Goal: Find specific page/section: Find specific page/section

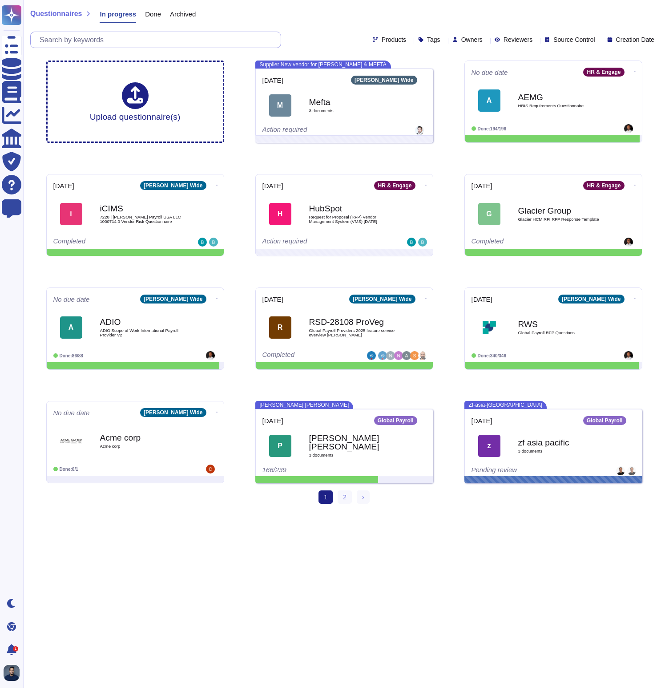
click at [161, 39] on input "text" at bounding box center [158, 40] width 246 height 16
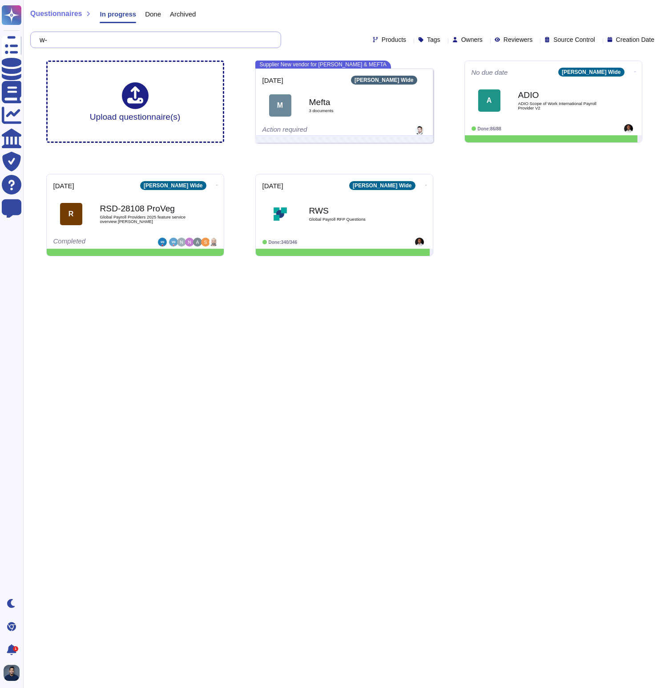
type input "w"
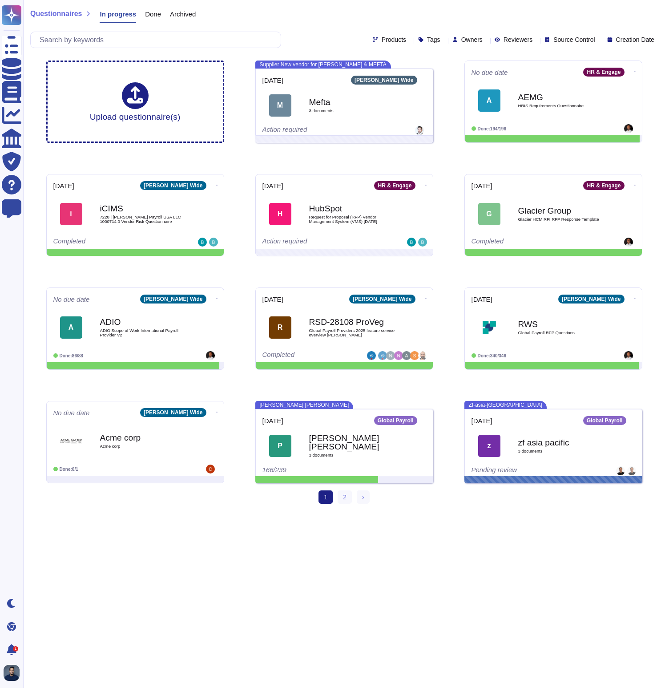
click at [53, 14] on span "Questionnaires" at bounding box center [56, 13] width 52 height 7
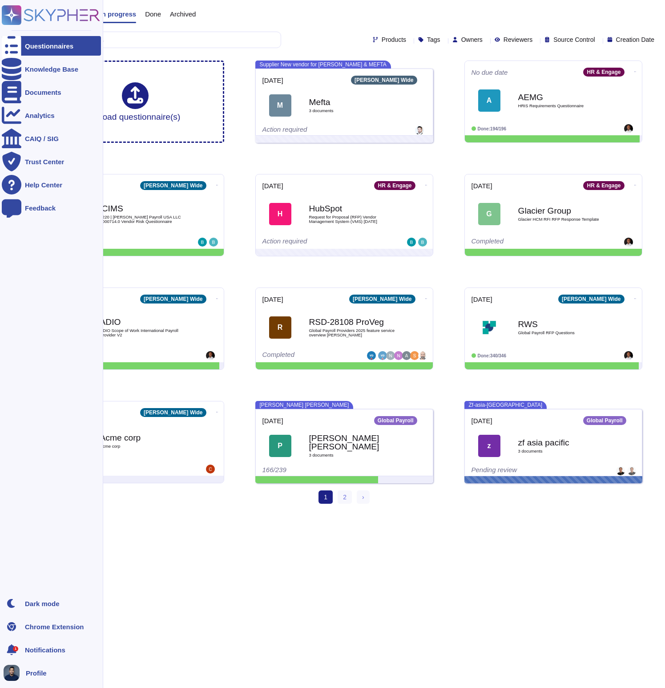
click at [10, 43] on icon at bounding box center [12, 46] width 20 height 26
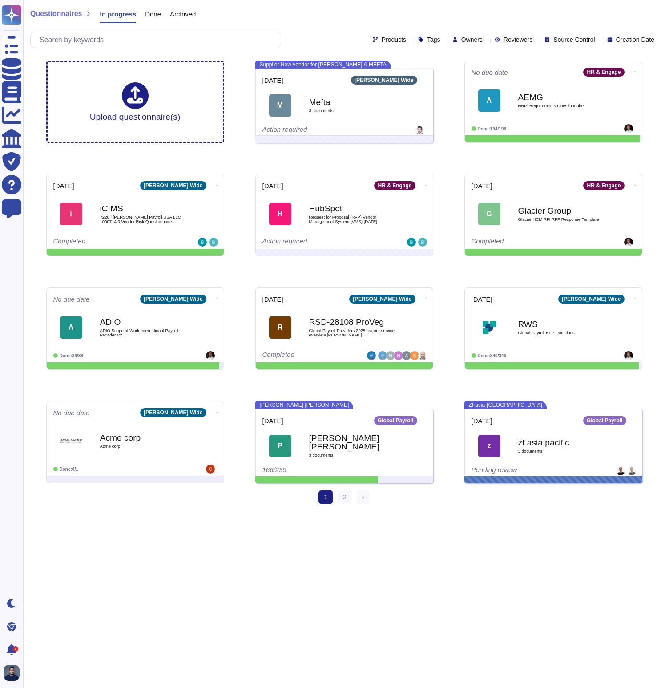
click at [448, 17] on div "Questionnaires In progress Done Archived" at bounding box center [344, 16] width 628 height 18
click at [214, 44] on input "text" at bounding box center [158, 40] width 246 height 16
click at [161, 16] on span "Done" at bounding box center [153, 14] width 16 height 7
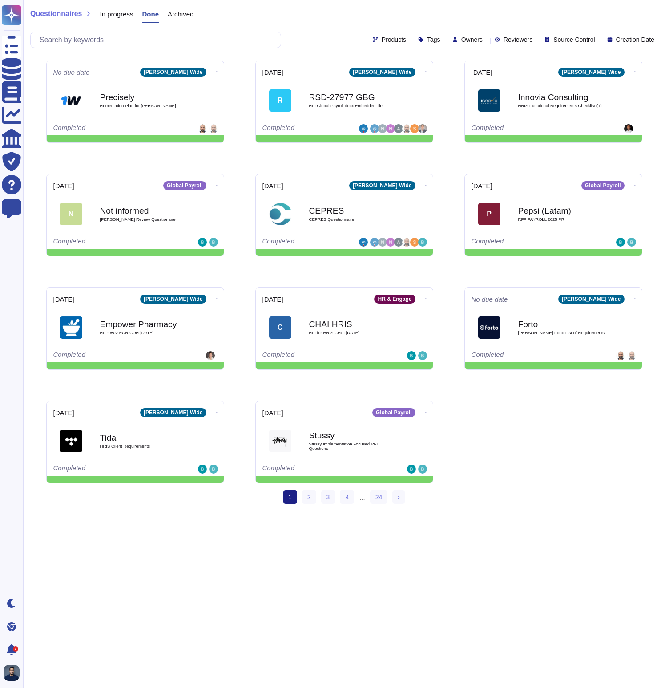
click at [69, 13] on span "Questionnaires" at bounding box center [56, 13] width 52 height 7
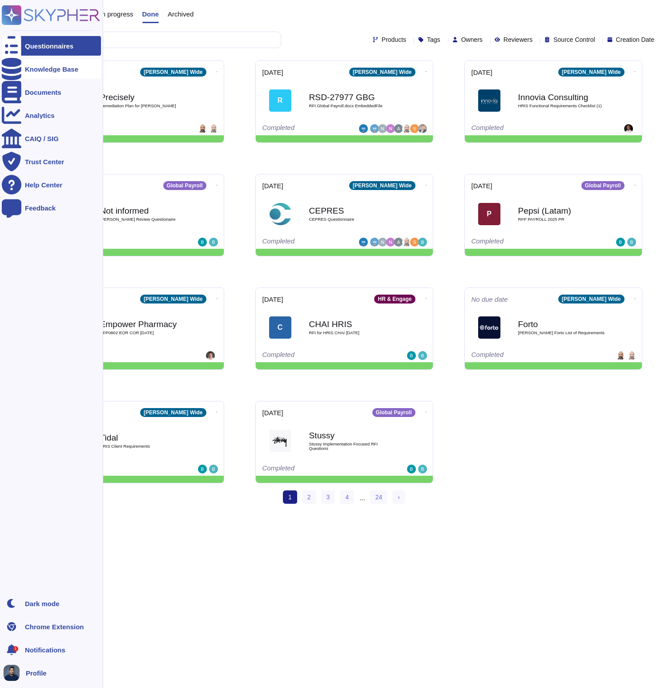
click at [15, 65] on icon at bounding box center [12, 69] width 20 height 22
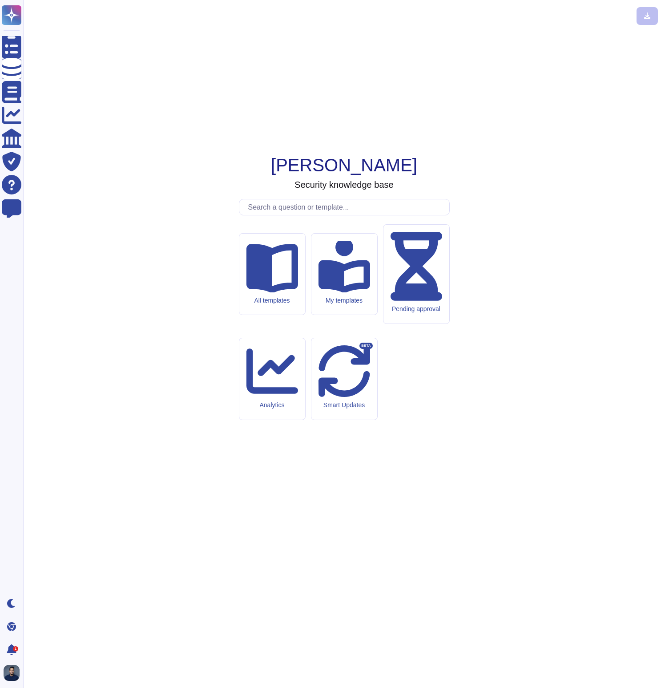
click at [283, 215] on input "text" at bounding box center [347, 207] width 206 height 16
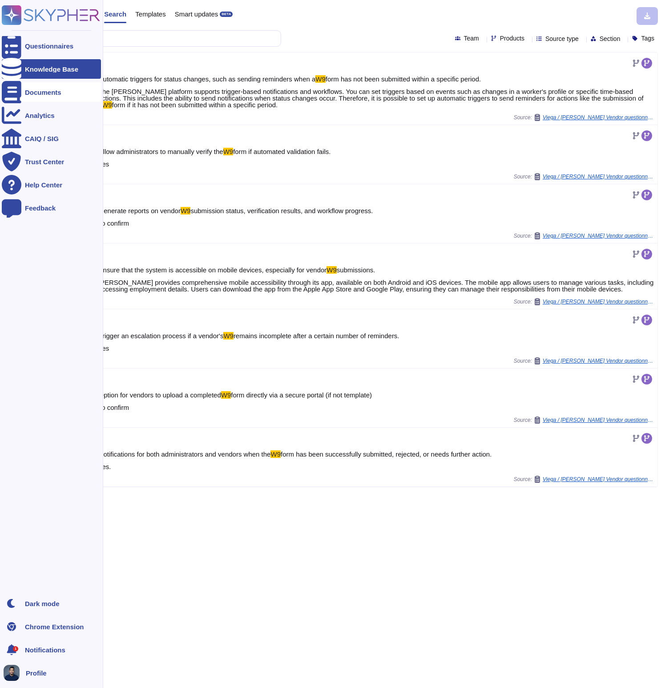
type input "W9"
click at [19, 96] on div at bounding box center [12, 92] width 20 height 20
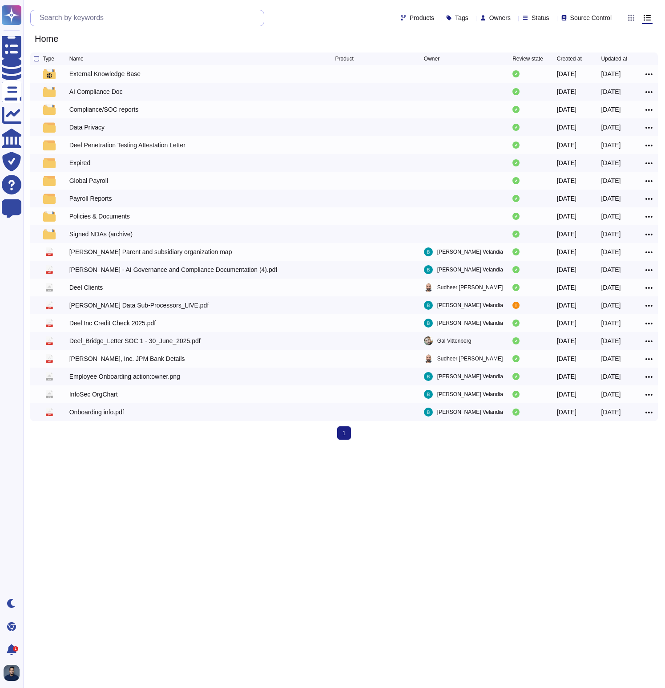
click at [133, 20] on input "text" at bounding box center [149, 18] width 229 height 16
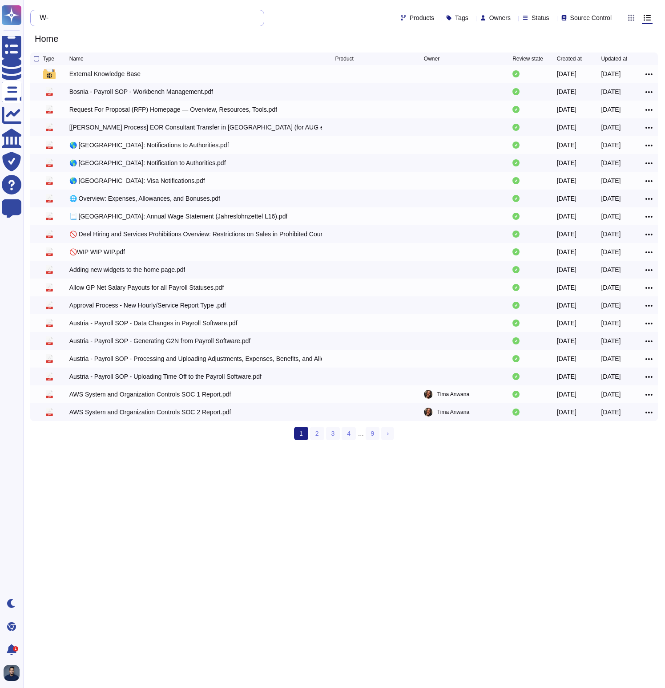
type input "W"
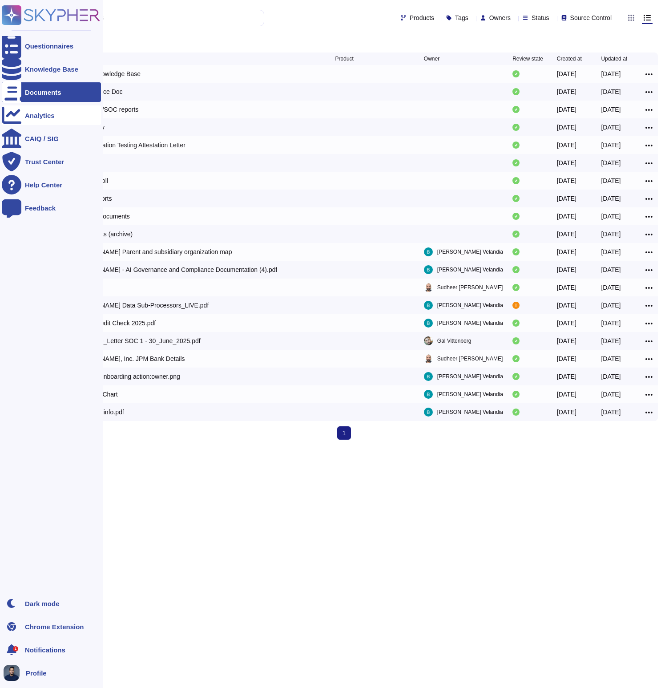
click at [11, 112] on icon at bounding box center [12, 115] width 20 height 20
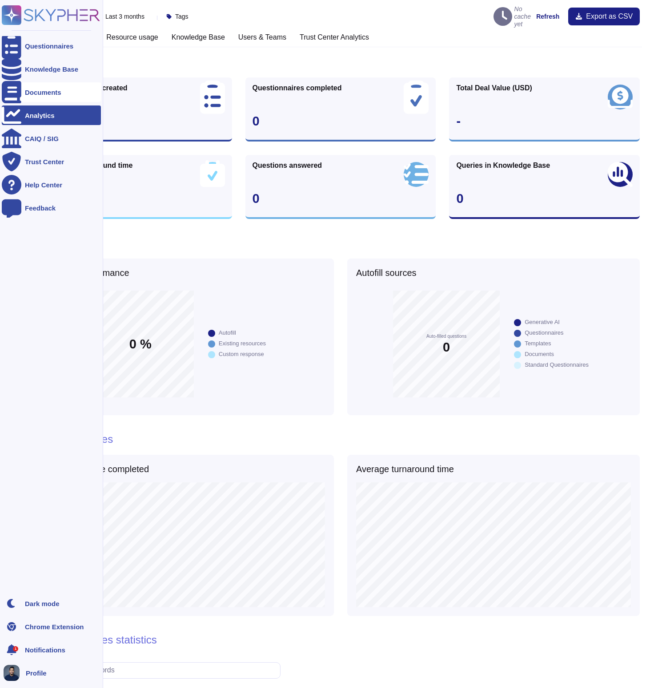
click at [20, 99] on div at bounding box center [12, 92] width 20 height 20
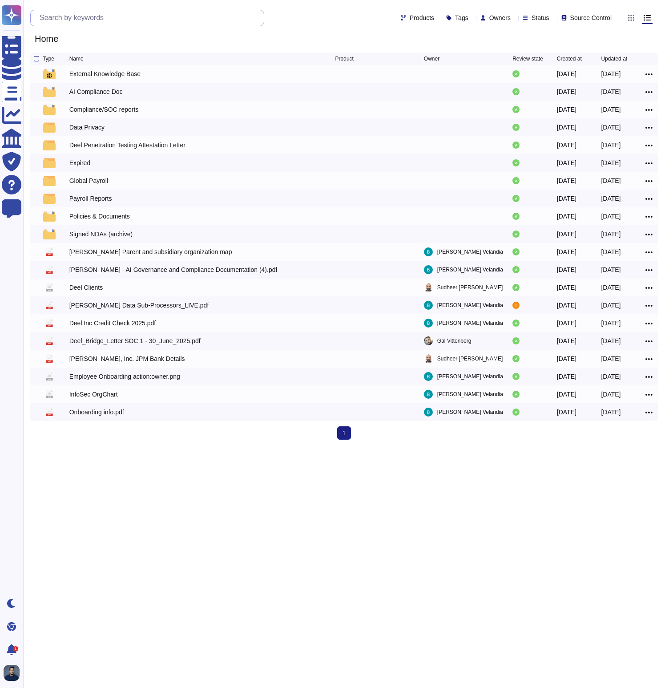
click at [258, 15] on input "text" at bounding box center [149, 18] width 229 height 16
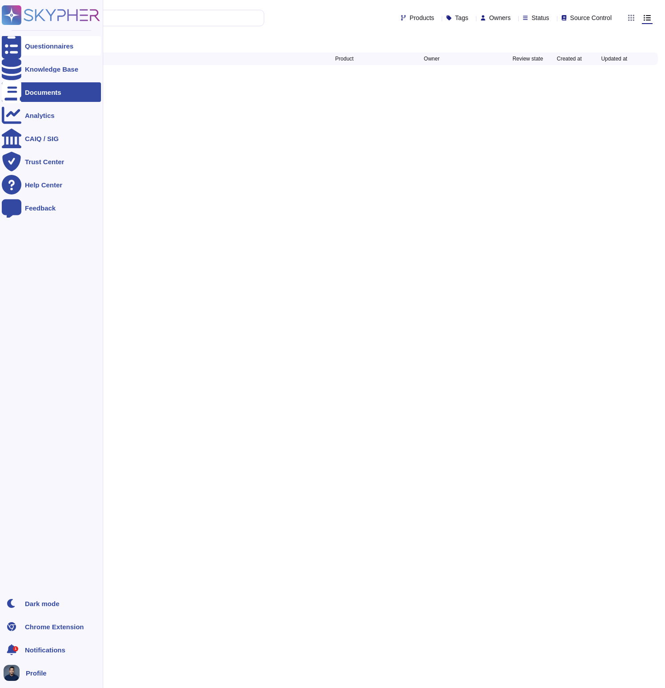
type input "W9"
